Goal: Navigation & Orientation: Find specific page/section

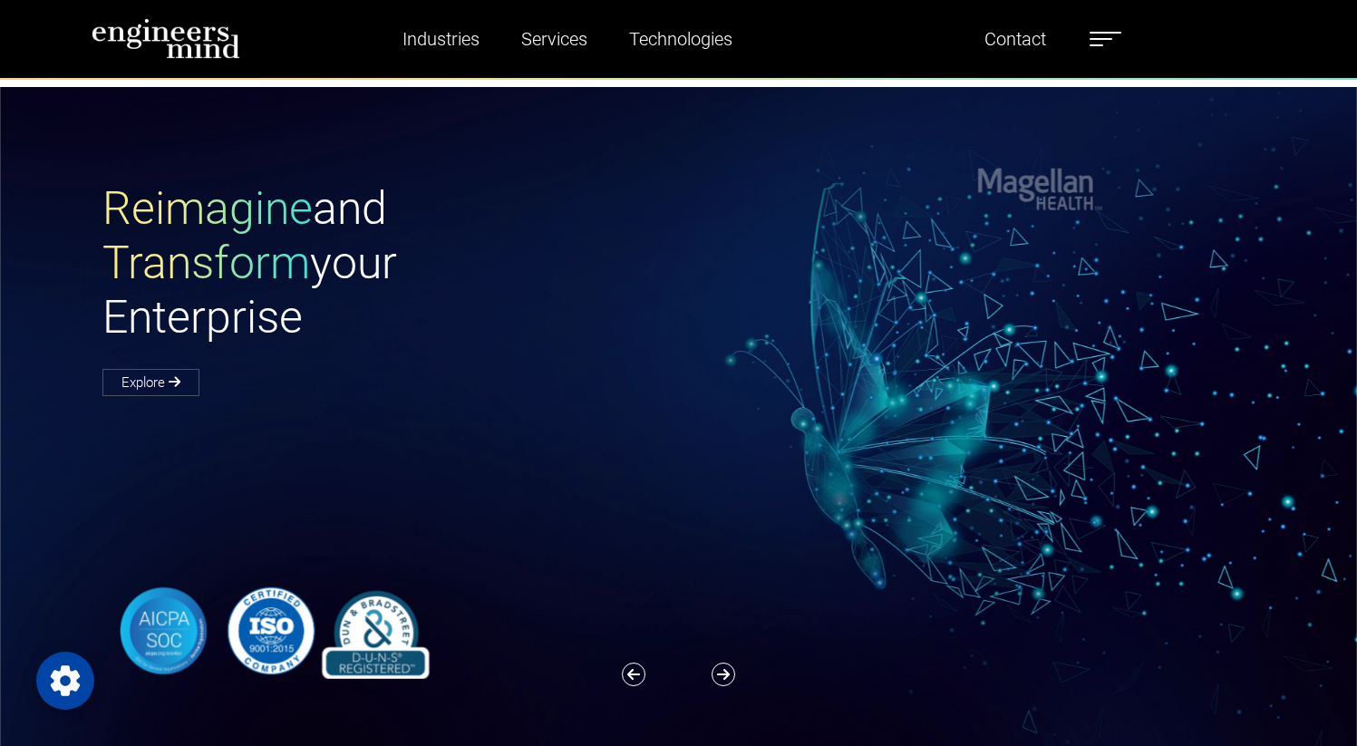
click at [1102, 46] on span at bounding box center [1096, 45] width 14 height 2
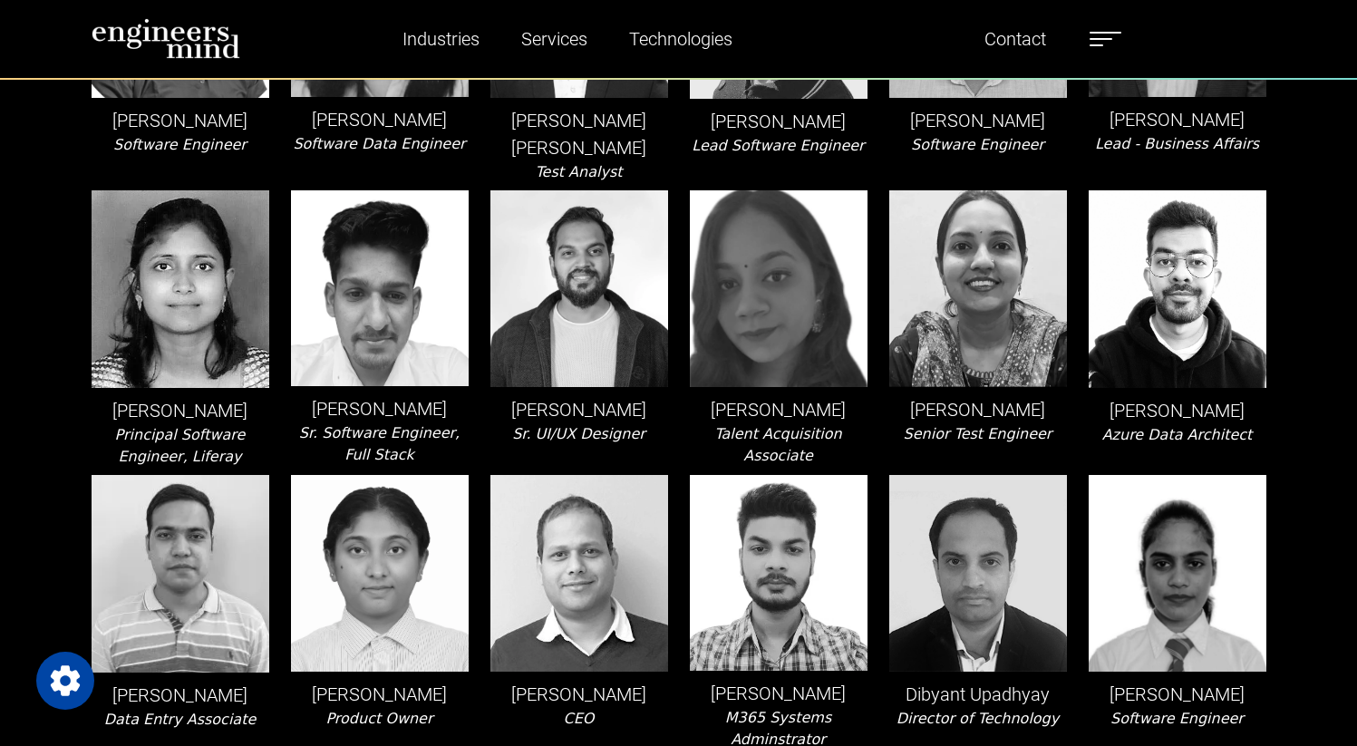
scroll to position [90, 0]
